Goal: Information Seeking & Learning: Check status

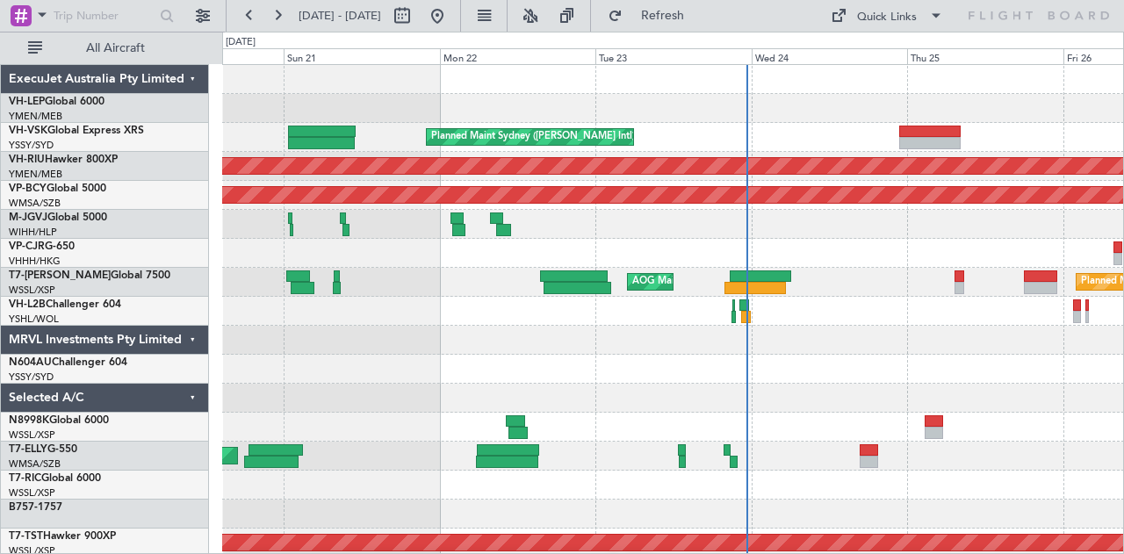
click at [762, 268] on div "Planned Maint [GEOGRAPHIC_DATA] (Seletar) AOG Maint [GEOGRAPHIC_DATA] ([GEOGRAP…" at bounding box center [673, 282] width 902 height 29
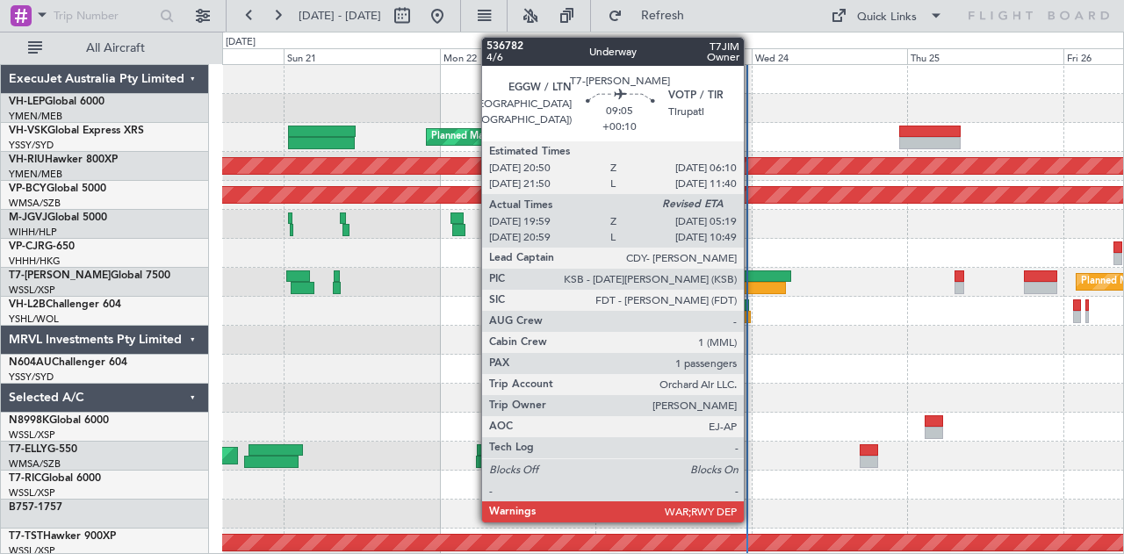
click at [753, 272] on div at bounding box center [760, 277] width 61 height 12
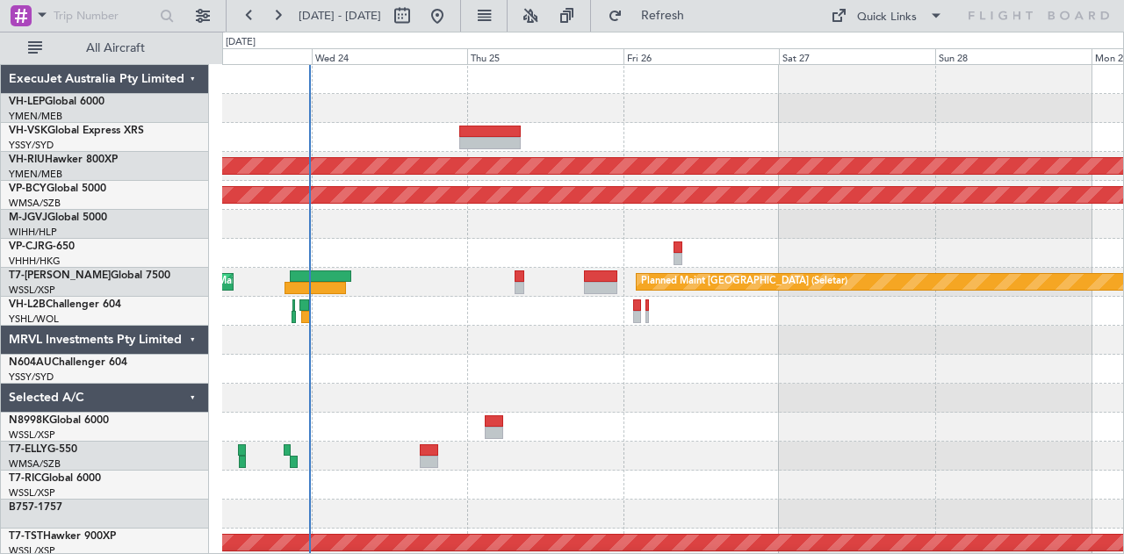
click at [388, 228] on div "Planned Maint Sydney ([PERSON_NAME] Intl) Planned Maint [GEOGRAPHIC_DATA] ([GEO…" at bounding box center [673, 543] width 902 height 957
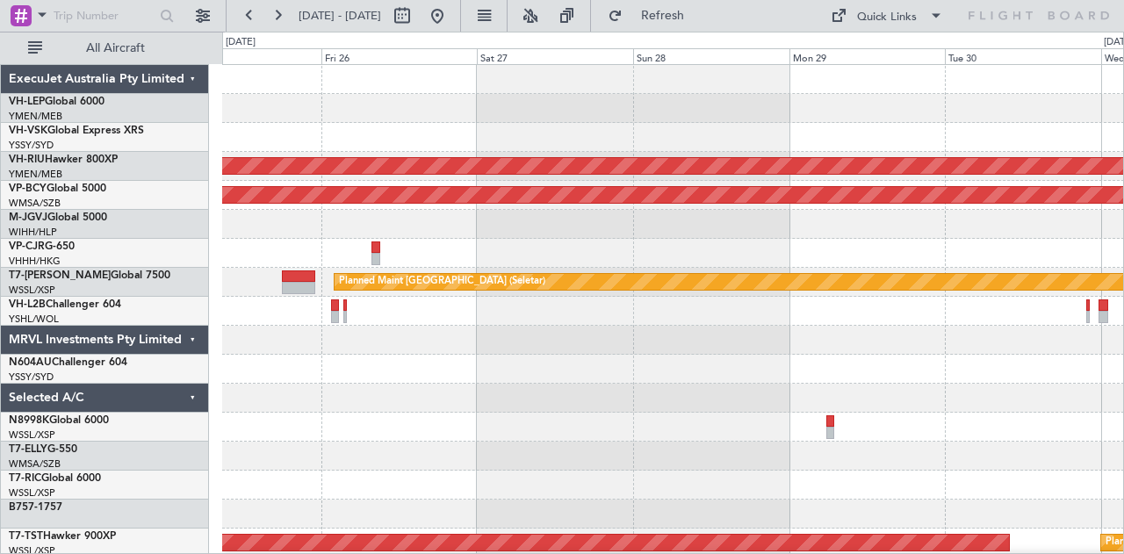
click at [391, 163] on div "Planned Maint [GEOGRAPHIC_DATA] ([GEOGRAPHIC_DATA]) Unplanned Maint [GEOGRAPHIC…" at bounding box center [673, 543] width 902 height 957
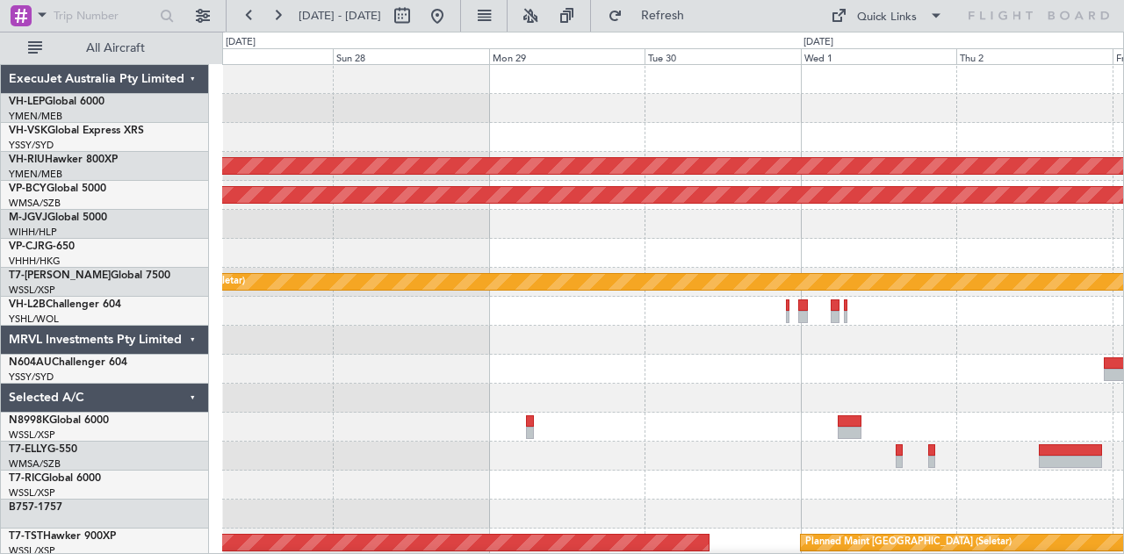
click at [412, 163] on div "Planned Maint [GEOGRAPHIC_DATA] ([GEOGRAPHIC_DATA]) Unplanned Maint [GEOGRAPHIC…" at bounding box center [673, 543] width 902 height 957
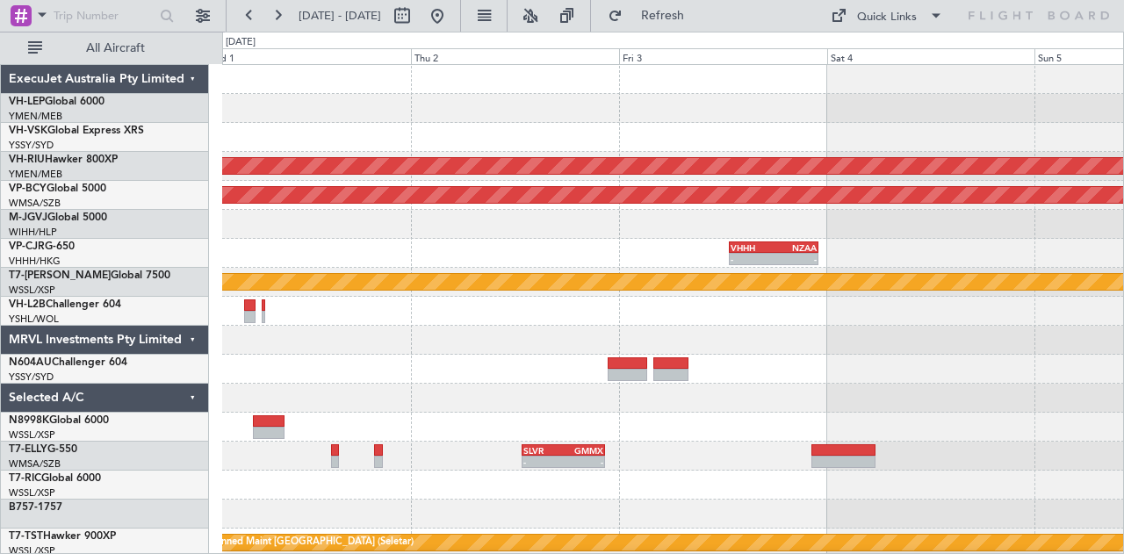
click at [125, 174] on div "- - PHNL 21:50 Z YSSY 07:30 Z Planned Maint [GEOGRAPHIC_DATA] ([GEOGRAPHIC_DATA…" at bounding box center [562, 293] width 1124 height 523
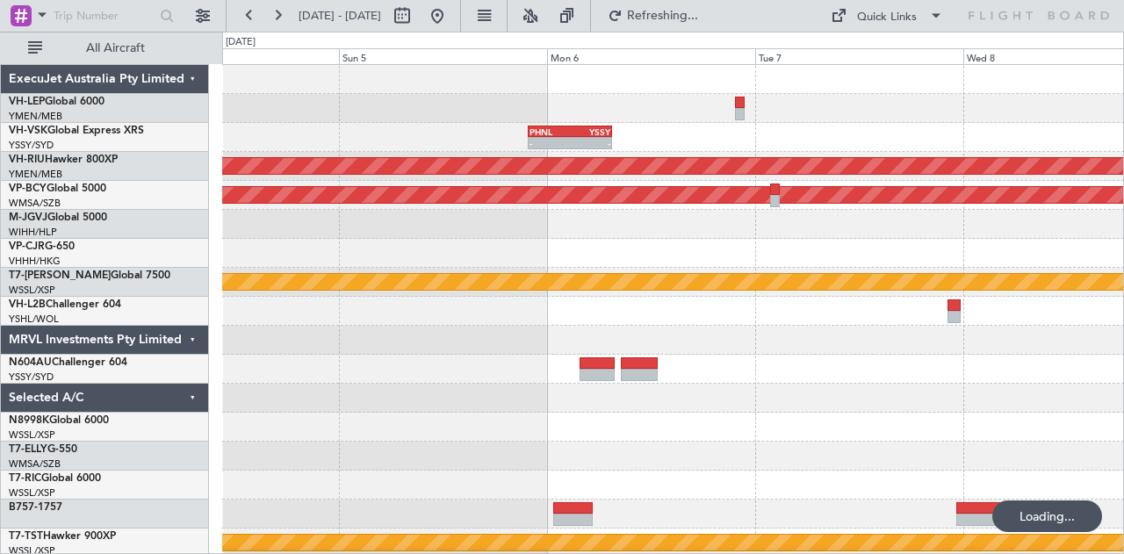
click at [0, 184] on div "- - PHNL 21:50 Z YSSY 07:30 Z Planned Maint [GEOGRAPHIC_DATA] ([GEOGRAPHIC_DATA…" at bounding box center [562, 293] width 1124 height 523
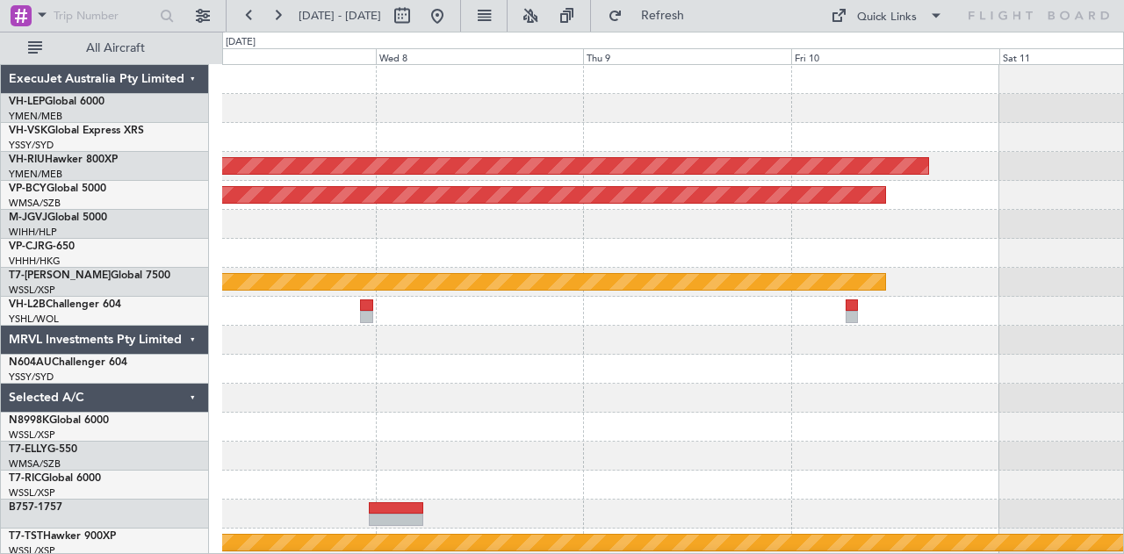
click at [358, 126] on div "- - PHNL 21:50 Z YSSY 07:30 Z Planned Maint [GEOGRAPHIC_DATA] ([GEOGRAPHIC_DATA…" at bounding box center [673, 543] width 902 height 957
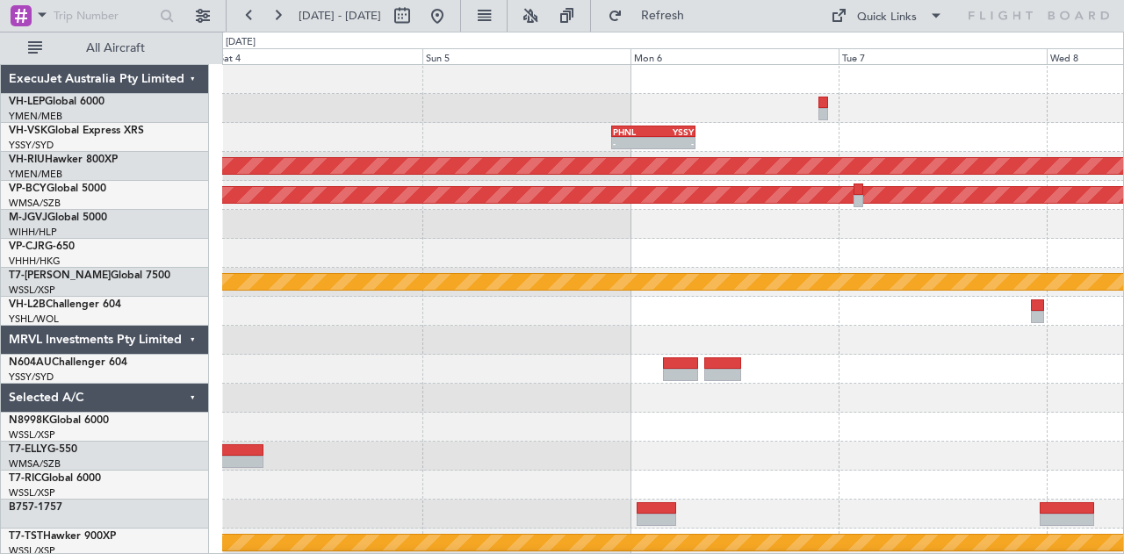
click at [1123, 295] on div "- - PHNL 21:50 Z YSSY 07:30 Z Planned Maint [GEOGRAPHIC_DATA] ([GEOGRAPHIC_DATA…" at bounding box center [562, 293] width 1124 height 523
click at [779, 180] on div "- - PHNL 21:50 Z YSSY 07:30 Z Planned Maint [GEOGRAPHIC_DATA] ([GEOGRAPHIC_DATA…" at bounding box center [673, 543] width 902 height 957
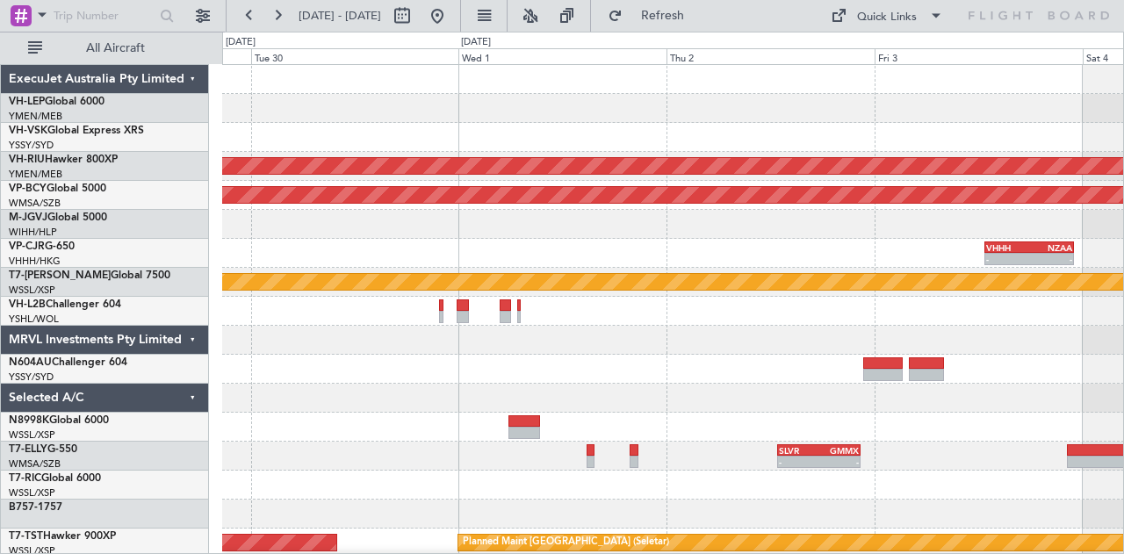
click at [815, 346] on div "Planned Maint [GEOGRAPHIC_DATA] ([GEOGRAPHIC_DATA]) Unplanned Maint [GEOGRAPHIC…" at bounding box center [673, 543] width 902 height 957
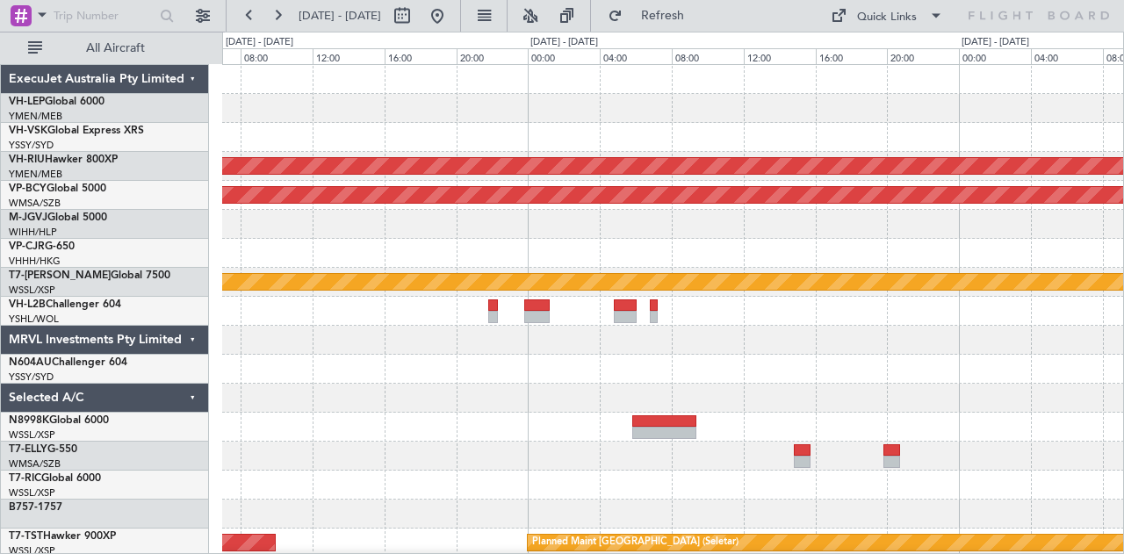
click at [532, 365] on div "Planned Maint [GEOGRAPHIC_DATA] ([GEOGRAPHIC_DATA]) Unplanned Maint [GEOGRAPHIC…" at bounding box center [673, 543] width 902 height 957
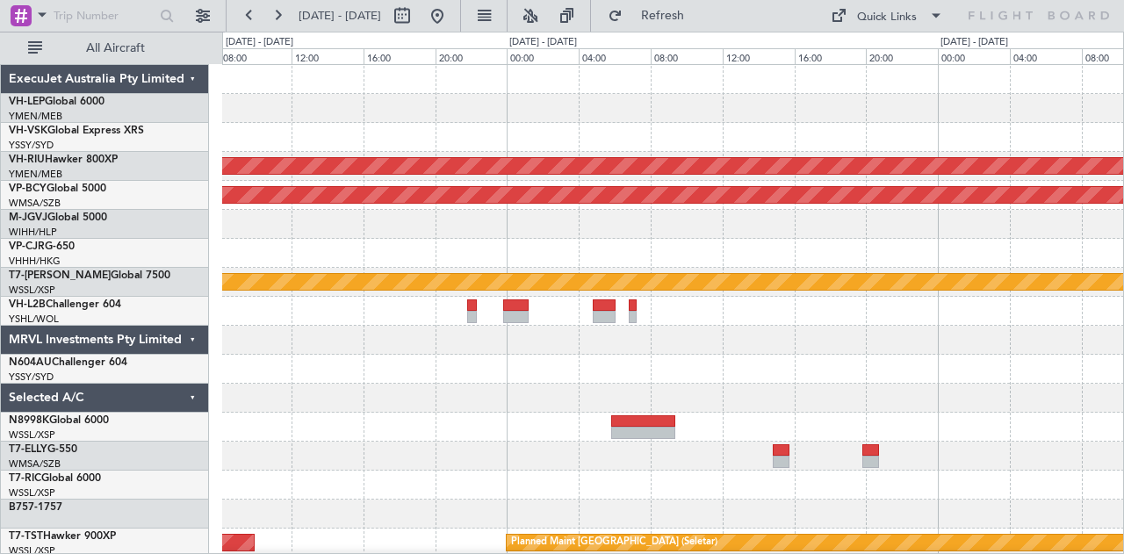
click at [107, 199] on div "Planned Maint [GEOGRAPHIC_DATA] ([GEOGRAPHIC_DATA]) Unplanned Maint [GEOGRAPHIC…" at bounding box center [562, 293] width 1124 height 523
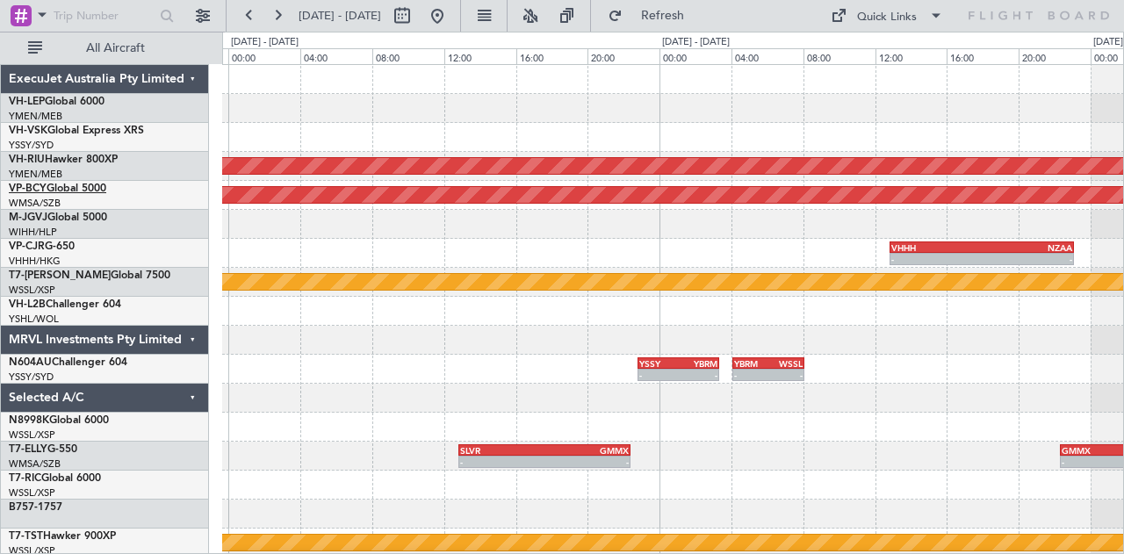
click at [97, 190] on div "Planned Maint [GEOGRAPHIC_DATA] ([GEOGRAPHIC_DATA]) Unplanned Maint [GEOGRAPHIC…" at bounding box center [562, 293] width 1124 height 523
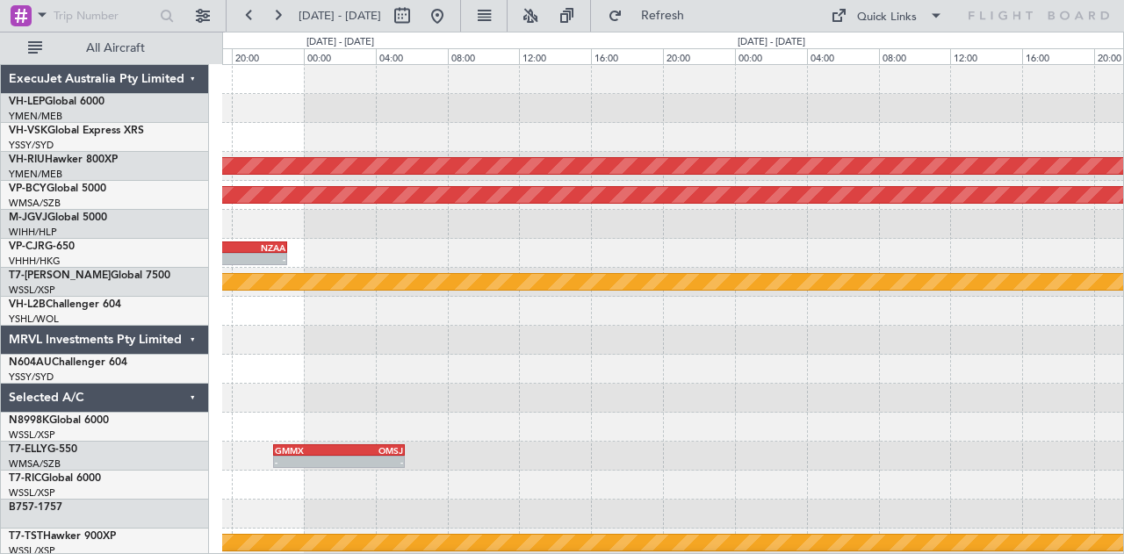
click at [975, 191] on div "- - PHNL 21:50 Z YSSY 07:30 Z Planned Maint [GEOGRAPHIC_DATA] ([GEOGRAPHIC_DATA…" at bounding box center [673, 543] width 902 height 957
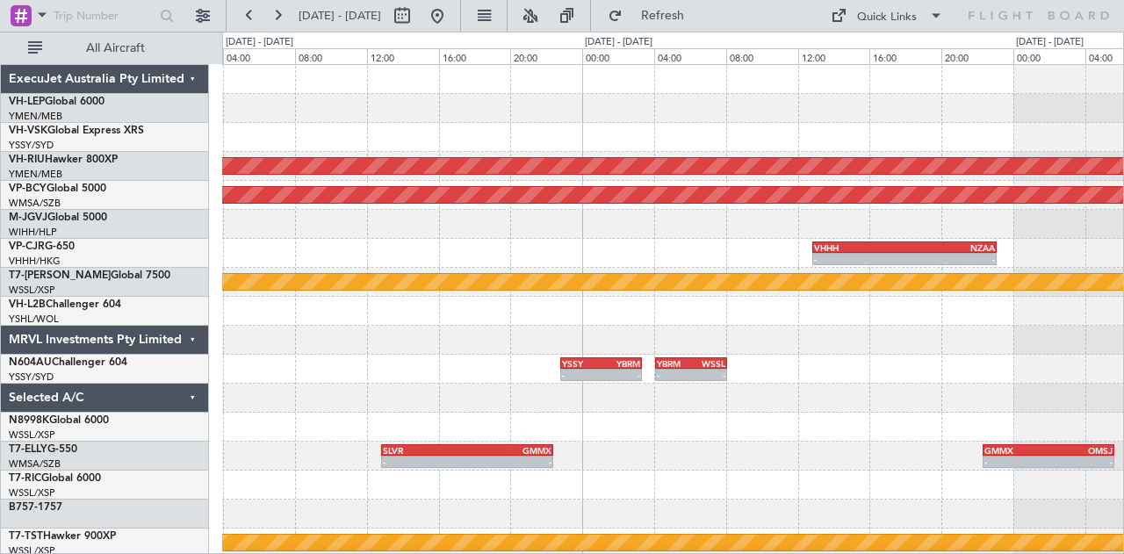
click at [884, 170] on div "Planned Maint [GEOGRAPHIC_DATA] ([GEOGRAPHIC_DATA]) Unplanned Maint [GEOGRAPHIC…" at bounding box center [673, 543] width 902 height 957
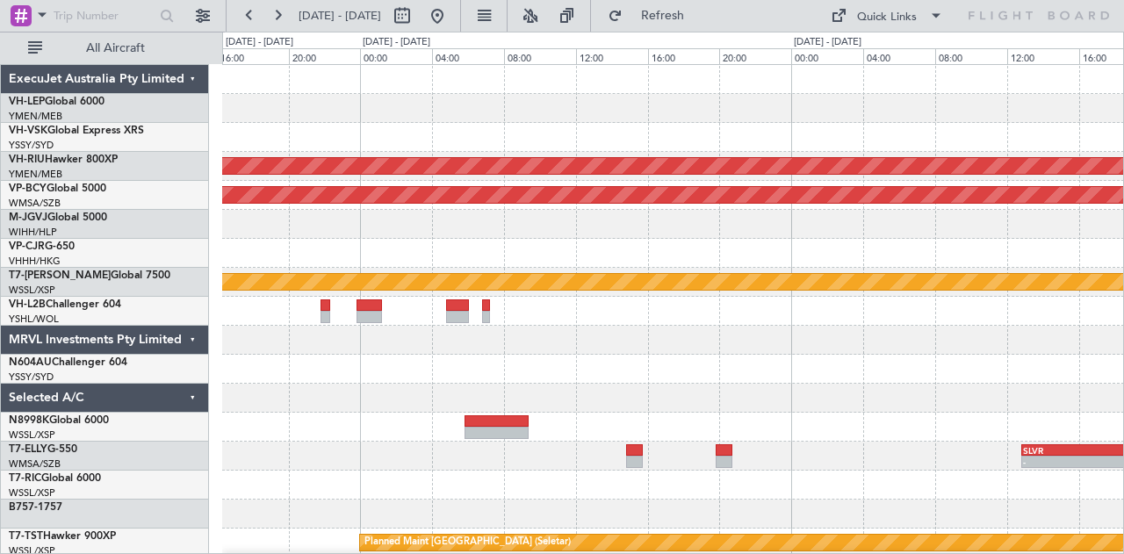
click at [800, 170] on div "Planned Maint [GEOGRAPHIC_DATA] ([GEOGRAPHIC_DATA]) Unplanned Maint [GEOGRAPHIC…" at bounding box center [673, 543] width 902 height 957
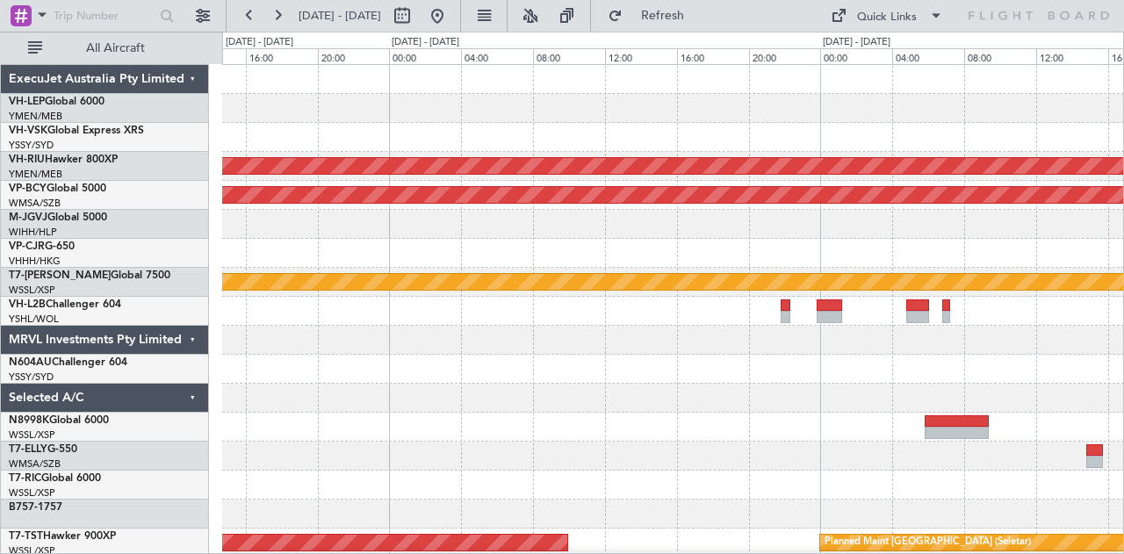
click at [456, 110] on div at bounding box center [673, 108] width 902 height 29
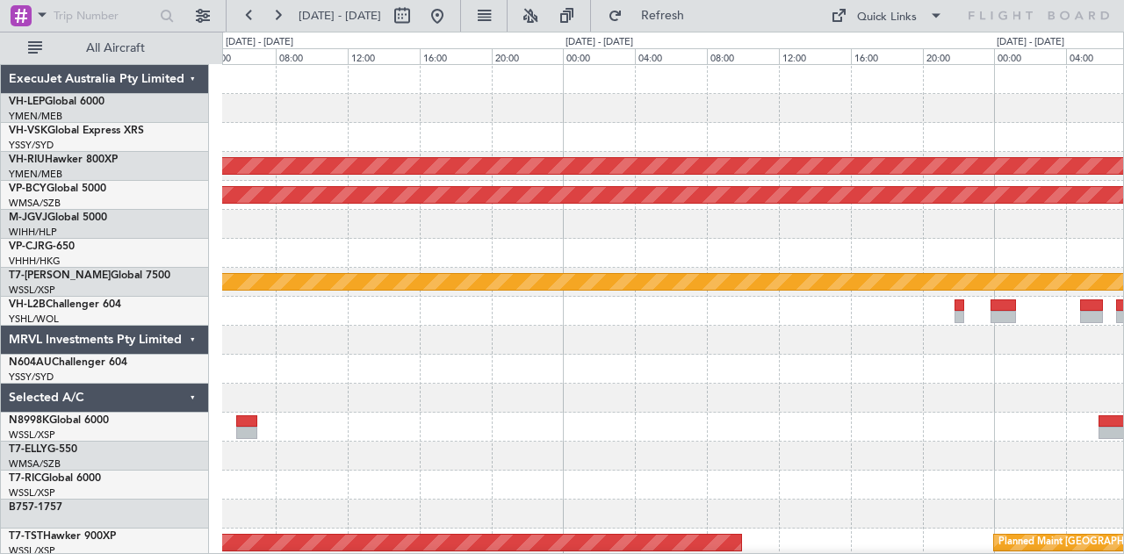
click at [1028, 339] on div at bounding box center [673, 340] width 902 height 29
click at [1038, 324] on div at bounding box center [673, 311] width 902 height 29
